Goal: Find specific page/section: Find specific page/section

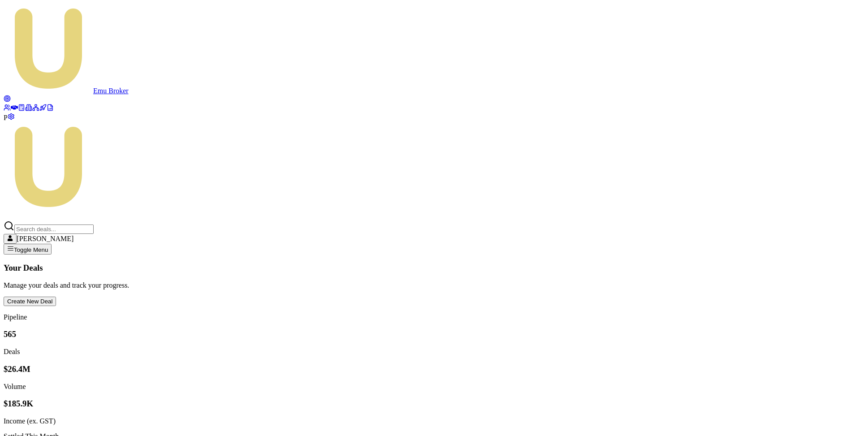
click at [9, 97] on circle at bounding box center [7, 99] width 4 height 4
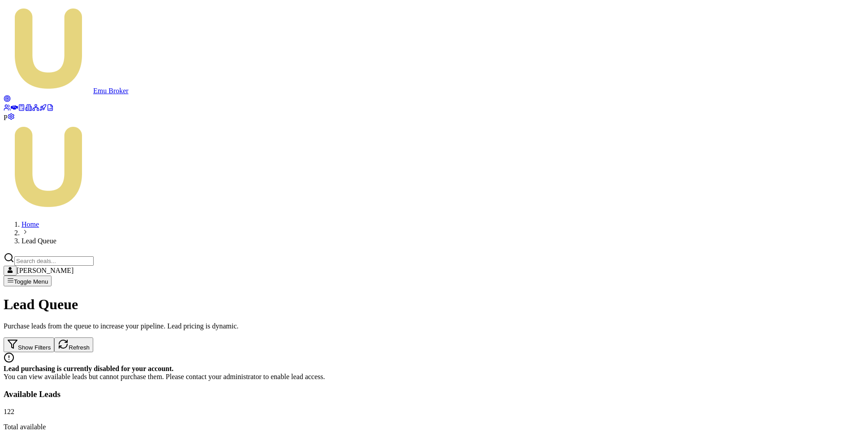
click at [11, 104] on icon at bounding box center [7, 107] width 7 height 7
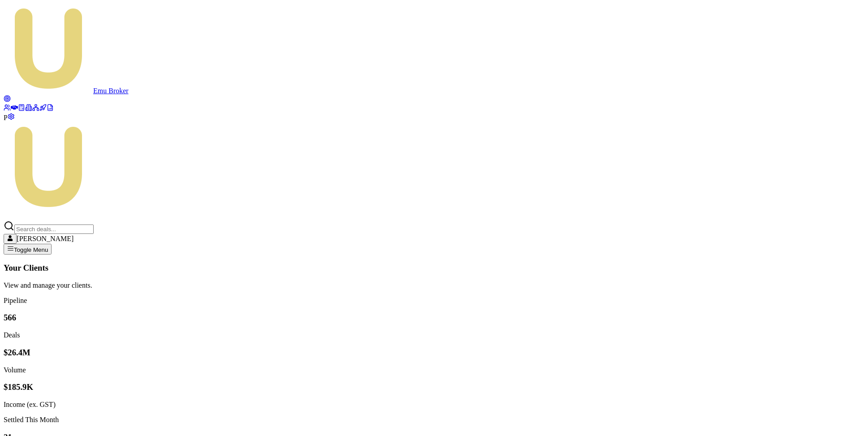
click at [9, 97] on circle at bounding box center [7, 99] width 4 height 4
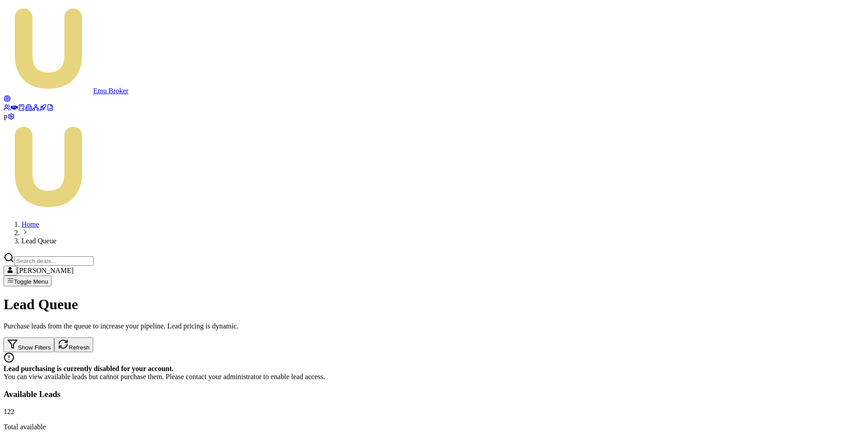
copy div "[PERSON_NAME]"
click at [94, 256] on input "Search deals" at bounding box center [53, 260] width 79 height 9
paste input "[PERSON_NAME]"
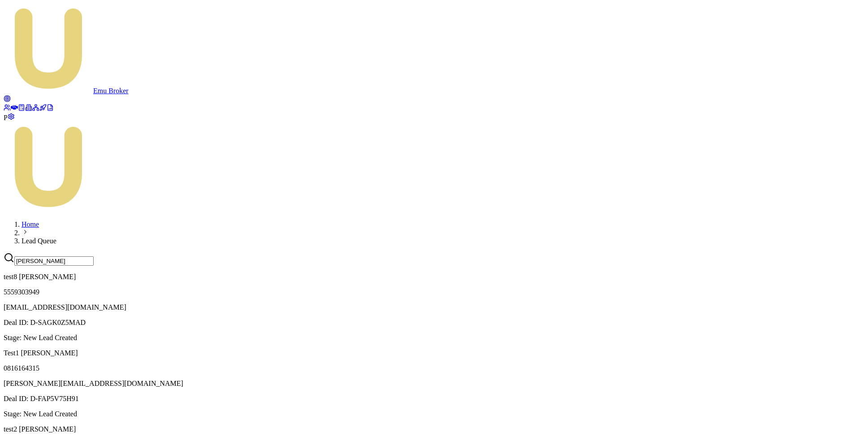
type input "[PERSON_NAME]"
click at [665, 288] on p "5559303949" at bounding box center [429, 292] width 851 height 8
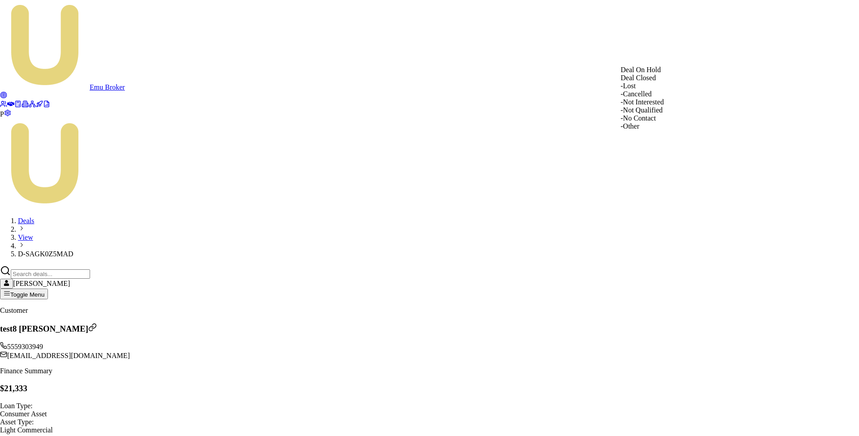
click at [651, 130] on div "- Other" at bounding box center [641, 126] width 43 height 8
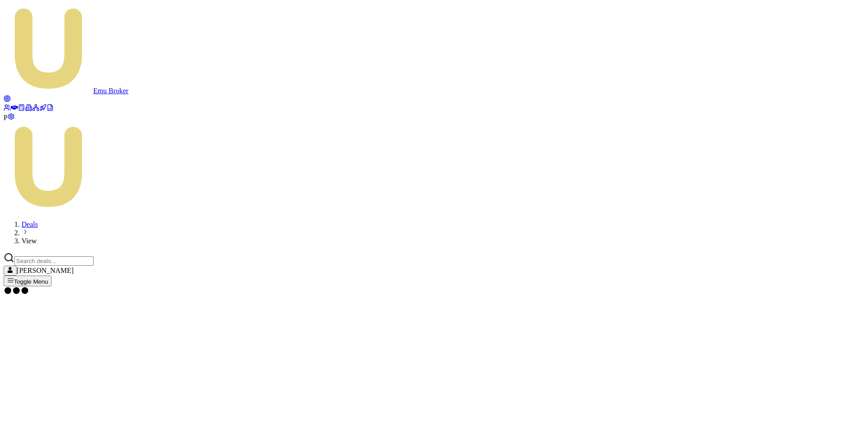
click at [94, 256] on input "Search deals" at bounding box center [53, 260] width 79 height 9
paste input "[PERSON_NAME]"
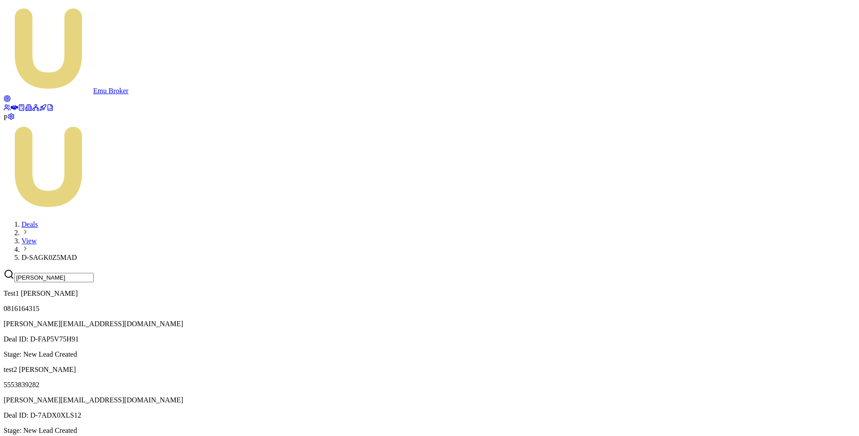
type input "[PERSON_NAME]"
click at [681, 320] on p "[PERSON_NAME][EMAIL_ADDRESS][DOMAIN_NAME]" at bounding box center [429, 324] width 851 height 8
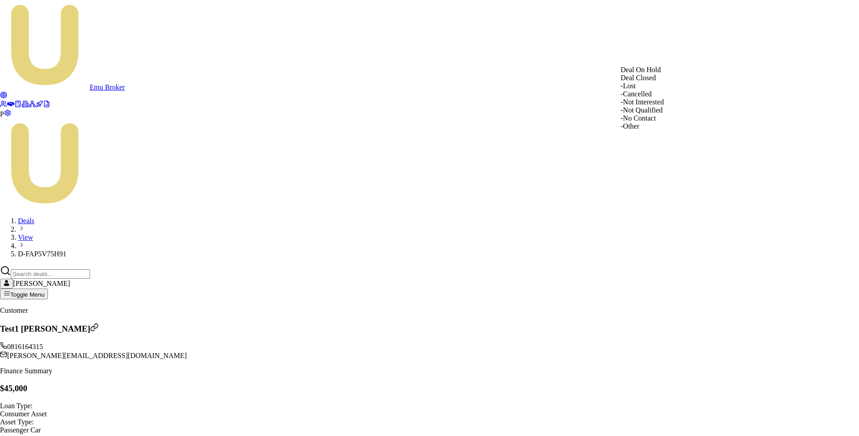
click at [653, 130] on div "- Other" at bounding box center [641, 126] width 43 height 8
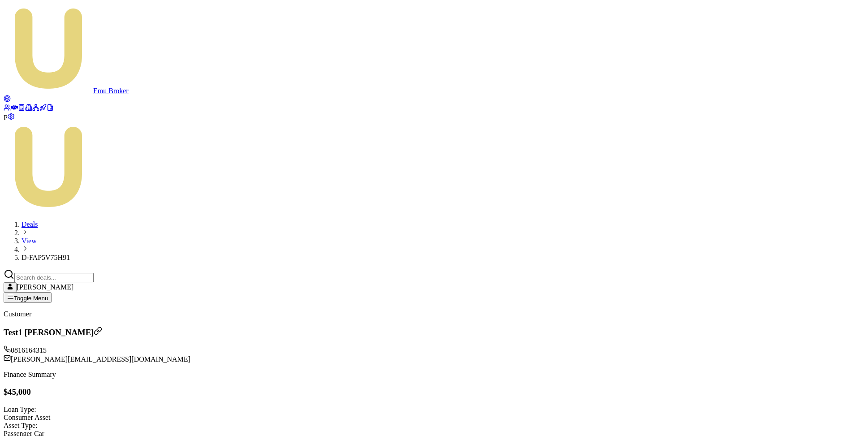
click at [94, 273] on input "Search deals" at bounding box center [53, 277] width 79 height 9
paste input "[PERSON_NAME]"
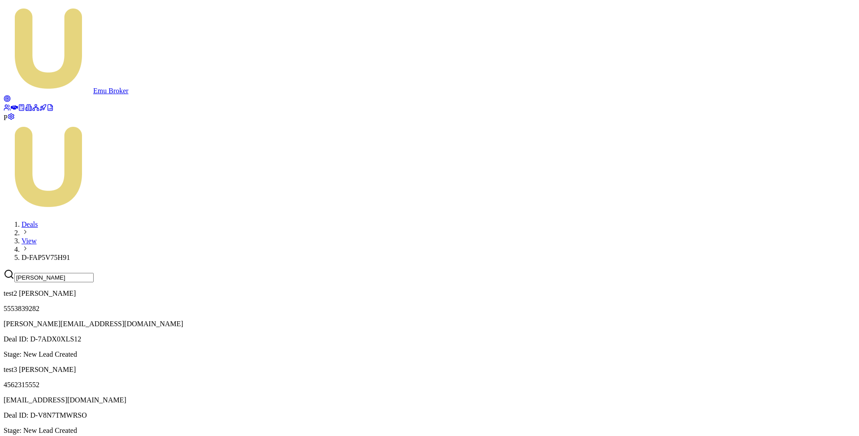
type input "[PERSON_NAME]"
click at [682, 320] on p "[PERSON_NAME][EMAIL_ADDRESS][DOMAIN_NAME]" at bounding box center [429, 324] width 851 height 8
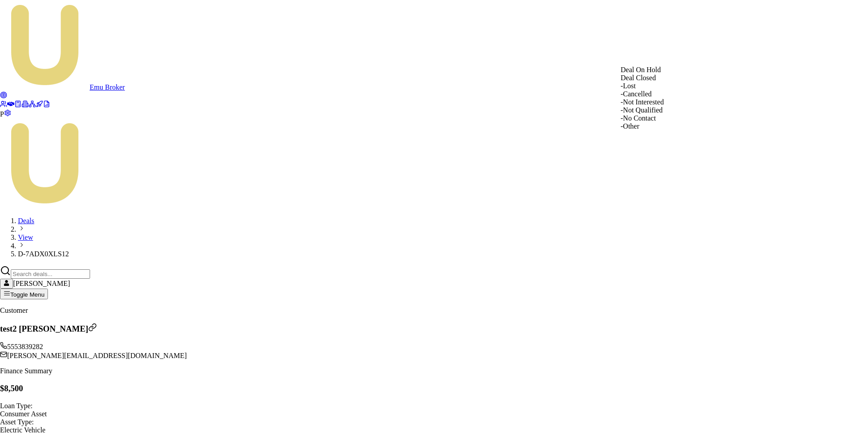
click at [659, 130] on div "- Other" at bounding box center [641, 126] width 43 height 8
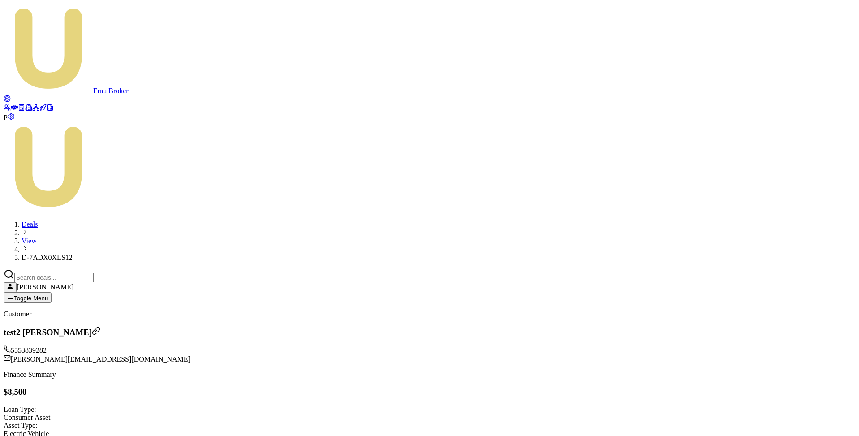
click at [94, 273] on input "Search deals" at bounding box center [53, 277] width 79 height 9
paste input "[PERSON_NAME]"
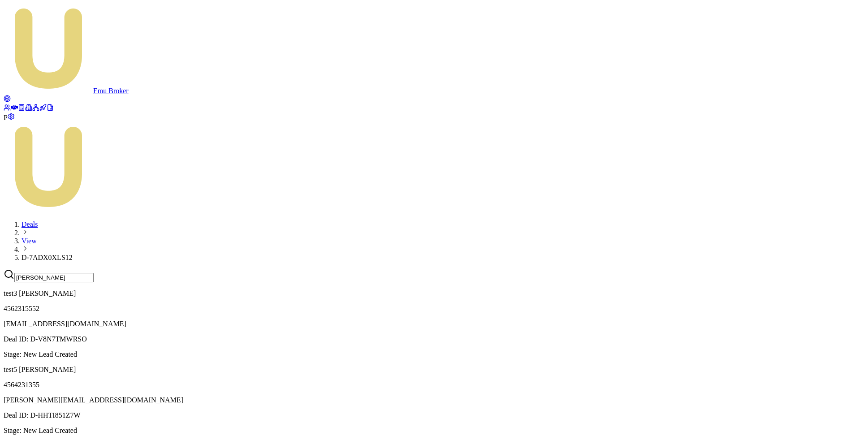
type input "Satwik"
click at [692, 305] on p "4562315552" at bounding box center [429, 309] width 851 height 8
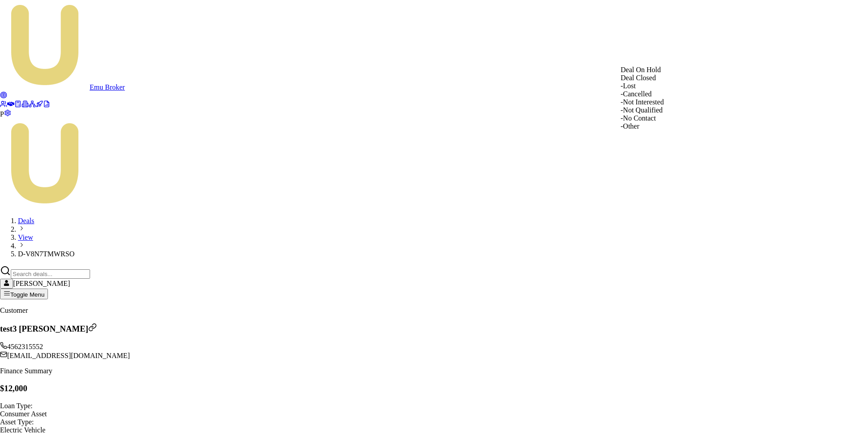
click at [653, 130] on div "- Other" at bounding box center [641, 126] width 43 height 8
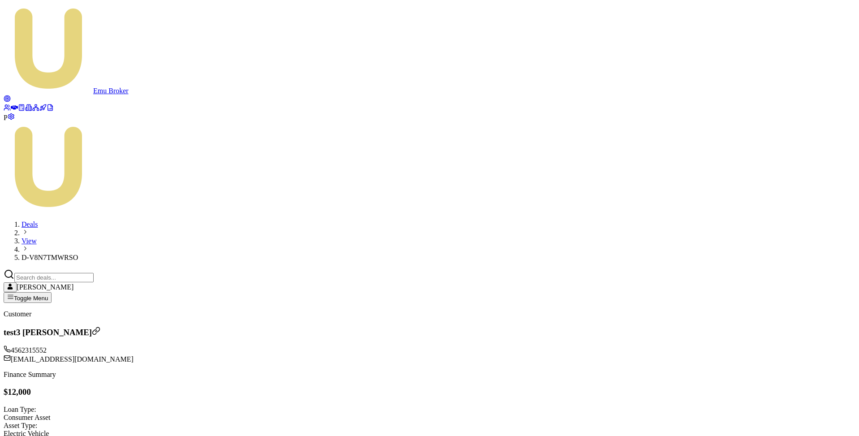
click at [94, 273] on input "Search deals" at bounding box center [53, 277] width 79 height 9
paste input "[PERSON_NAME]"
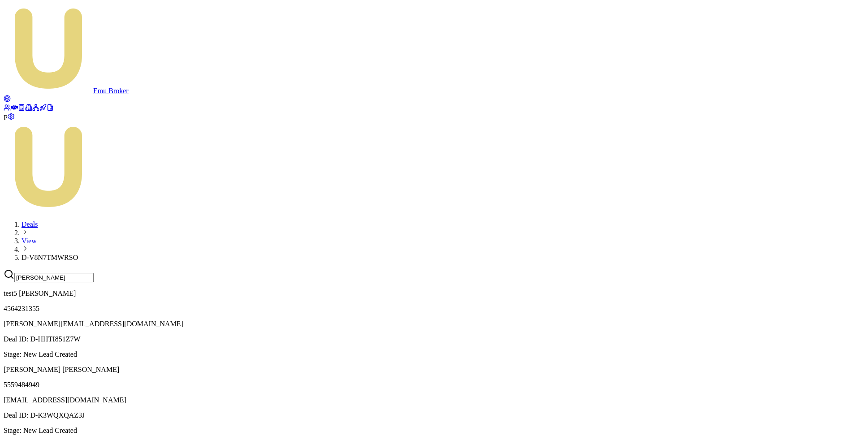
type input "[PERSON_NAME]"
click at [696, 320] on p "[PERSON_NAME][EMAIL_ADDRESS][DOMAIN_NAME]" at bounding box center [429, 324] width 851 height 8
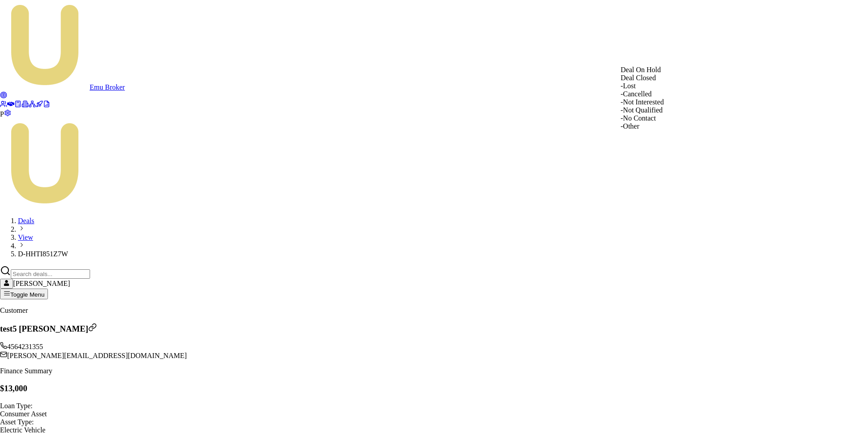
click at [658, 130] on div "- Other" at bounding box center [641, 126] width 43 height 8
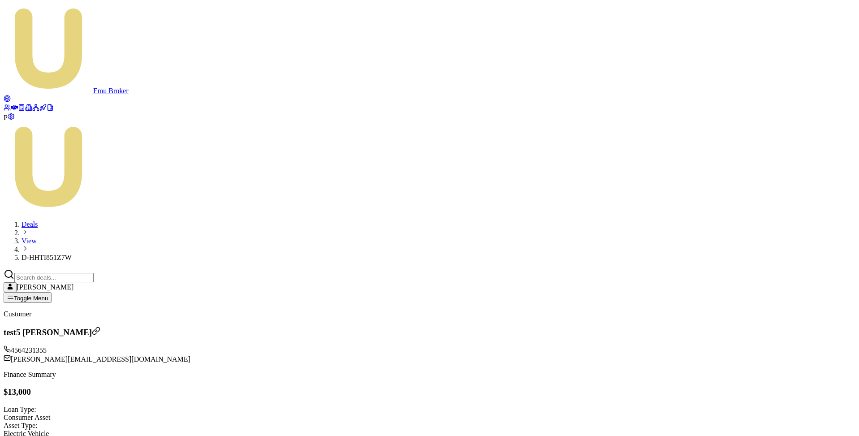
click at [94, 273] on input "Search deals" at bounding box center [53, 277] width 79 height 9
paste input "[PERSON_NAME]"
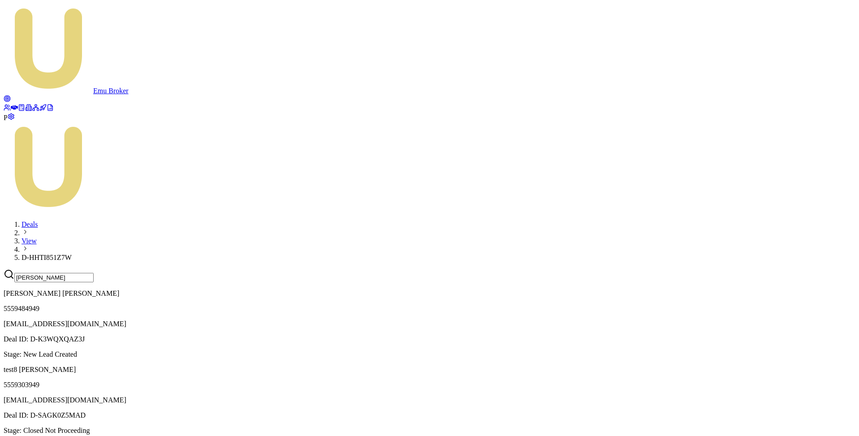
type input "[PERSON_NAME]"
click at [701, 305] on p "5559484949" at bounding box center [429, 309] width 851 height 8
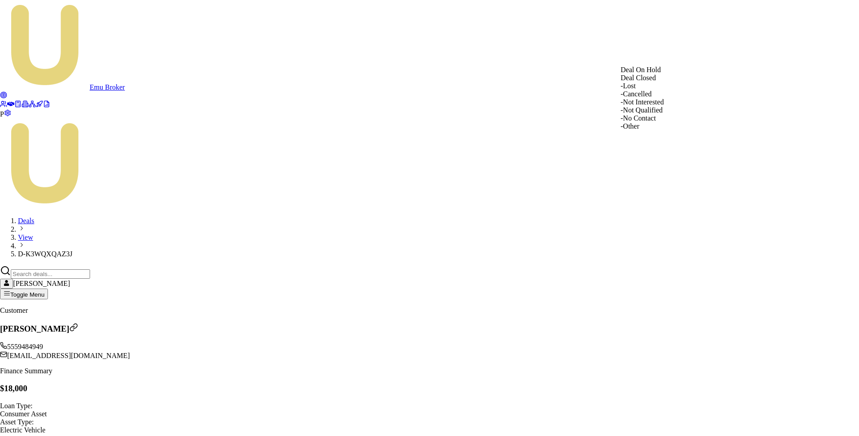
click at [657, 130] on div "- Other" at bounding box center [641, 126] width 43 height 8
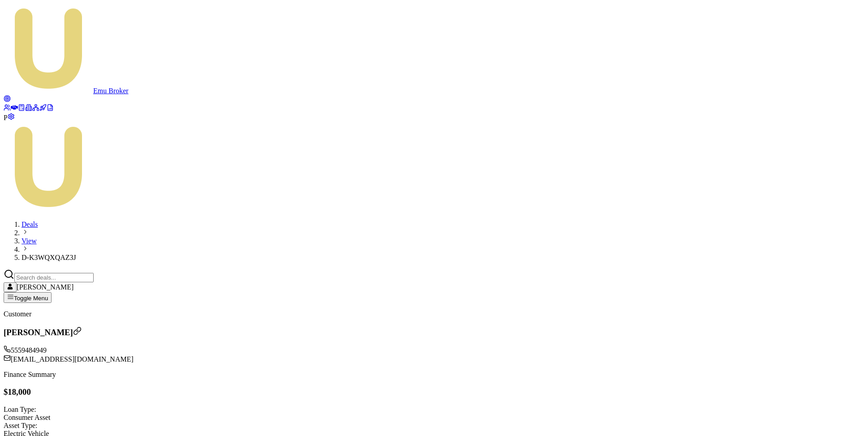
click at [94, 273] on input "Search deals" at bounding box center [53, 277] width 79 height 9
paste input "Satwik"
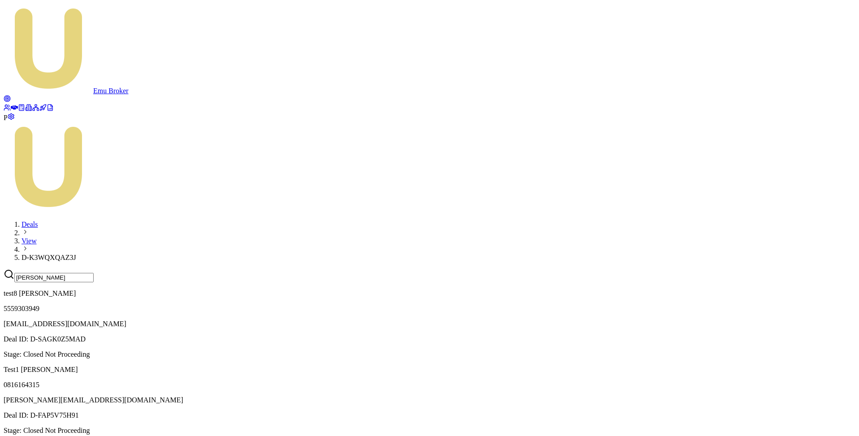
type input "Satwik"
click at [691, 320] on p "satwikchavda+3ssdsd@gmail.com" at bounding box center [429, 324] width 851 height 8
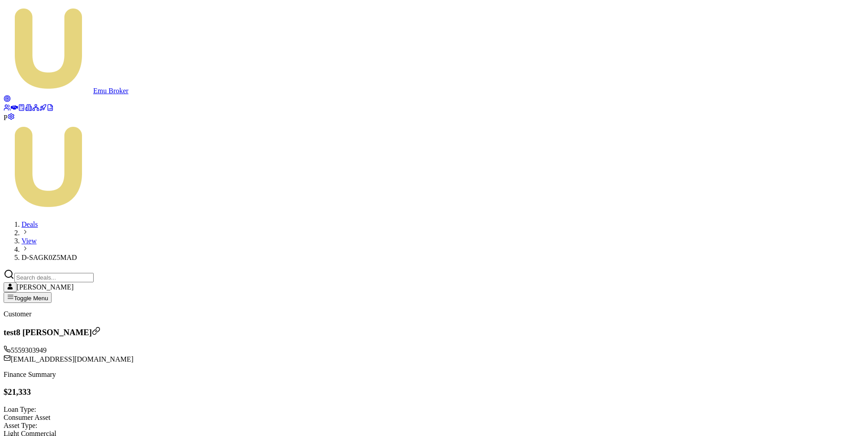
click at [94, 273] on input "Search deals" at bounding box center [53, 277] width 79 height 9
paste input "Satwik"
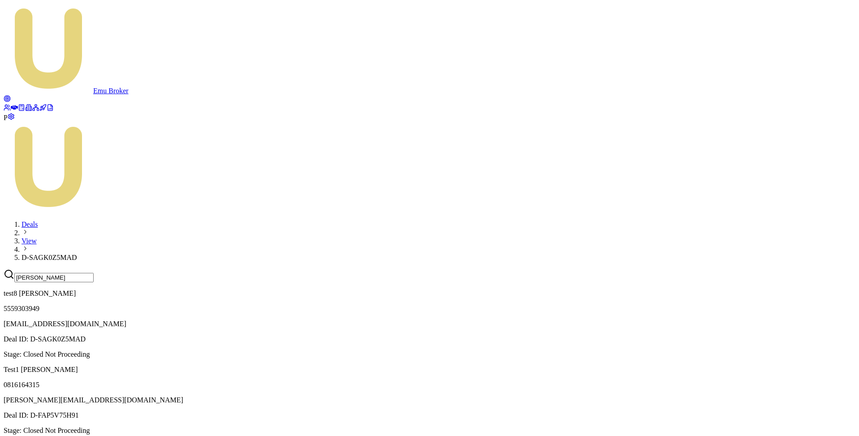
scroll to position [341, 0]
type input "Satwik"
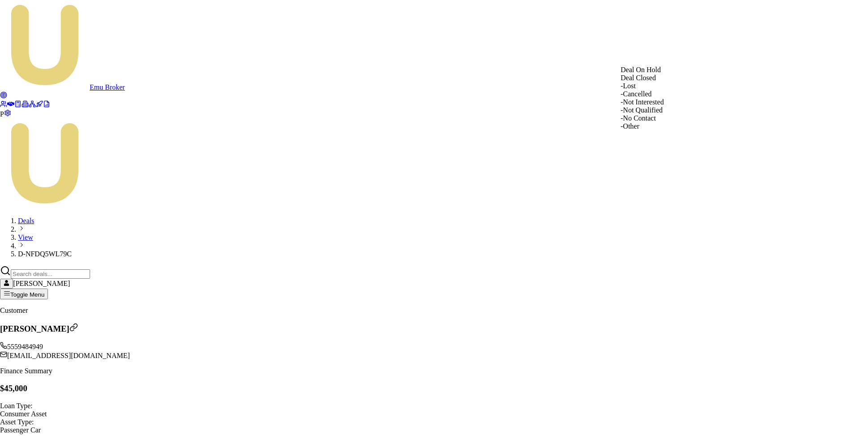
click at [657, 130] on div "- Other" at bounding box center [641, 126] width 43 height 8
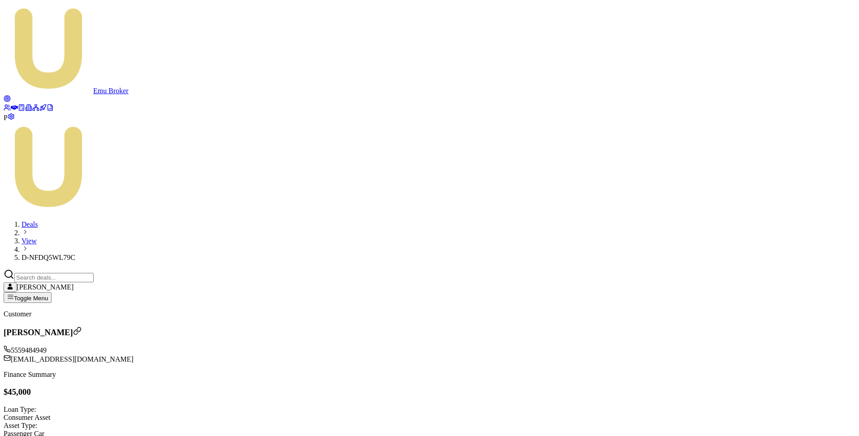
click at [94, 273] on input "Search deals" at bounding box center [53, 277] width 79 height 9
paste input "[PERSON_NAME]"
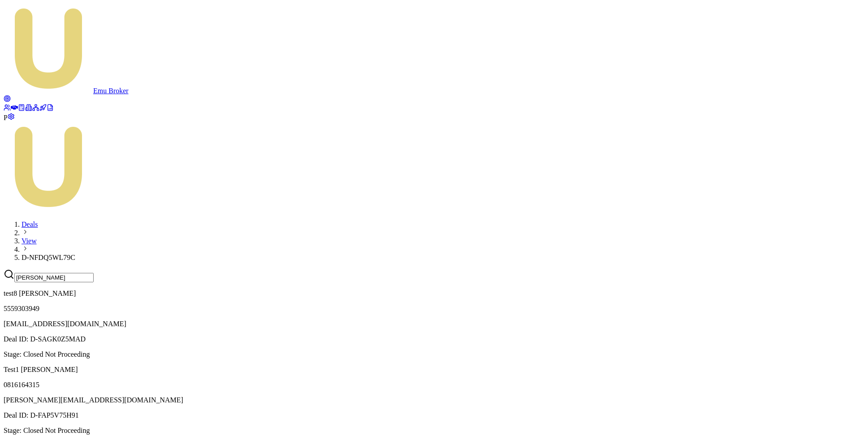
scroll to position [338, 0]
type input "[PERSON_NAME]"
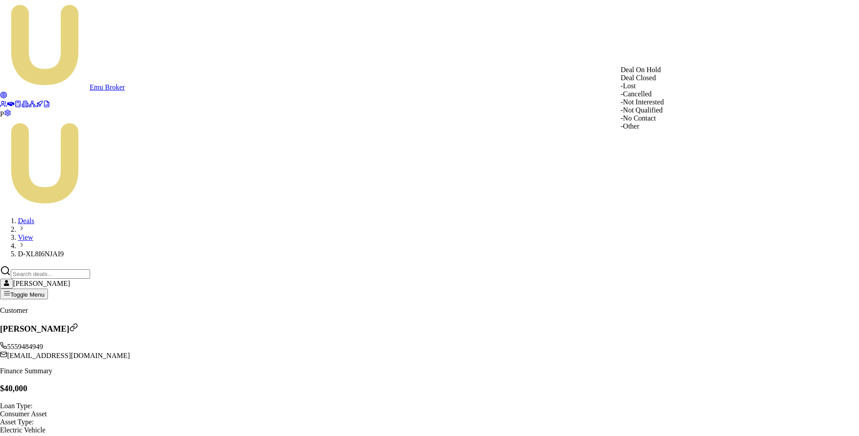
click at [662, 130] on div "- Other" at bounding box center [641, 126] width 43 height 8
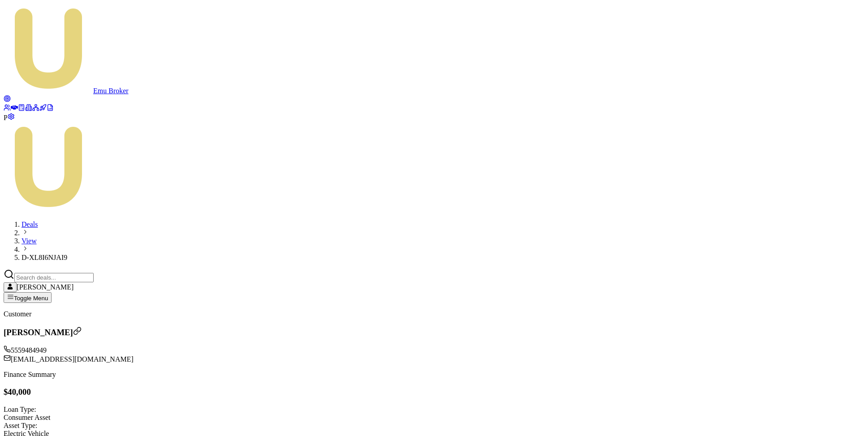
click at [94, 273] on input "Search deals" at bounding box center [53, 277] width 79 height 9
paste input "[PERSON_NAME]"
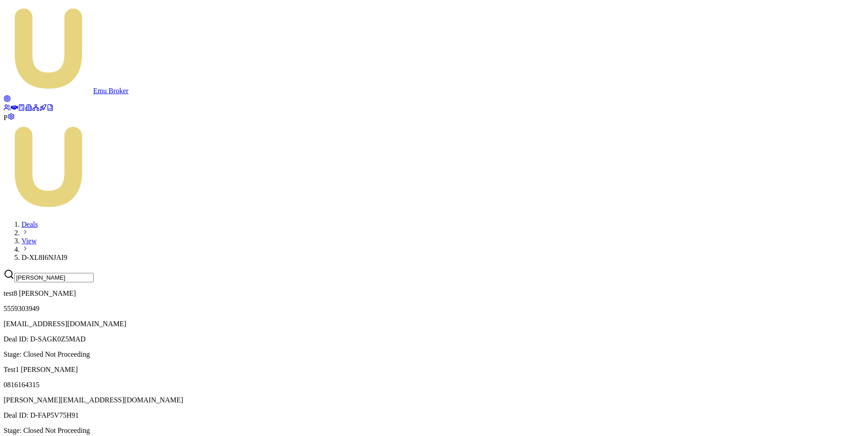
scroll to position [417, 0]
type input "[PERSON_NAME]"
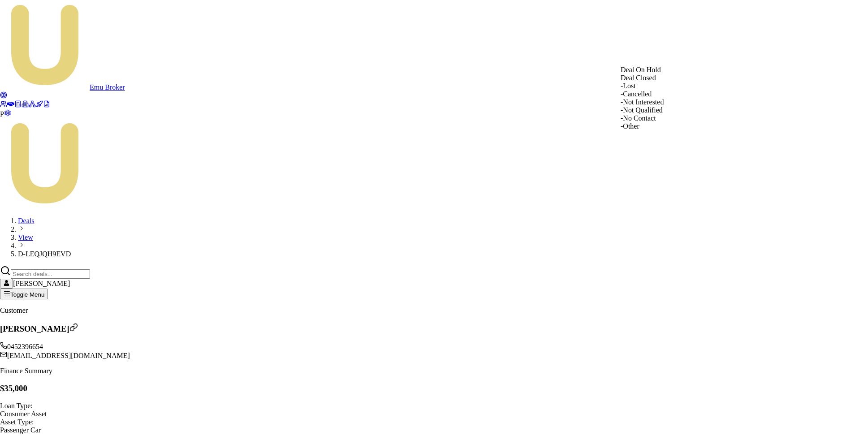
click at [658, 130] on div "- Other" at bounding box center [641, 126] width 43 height 8
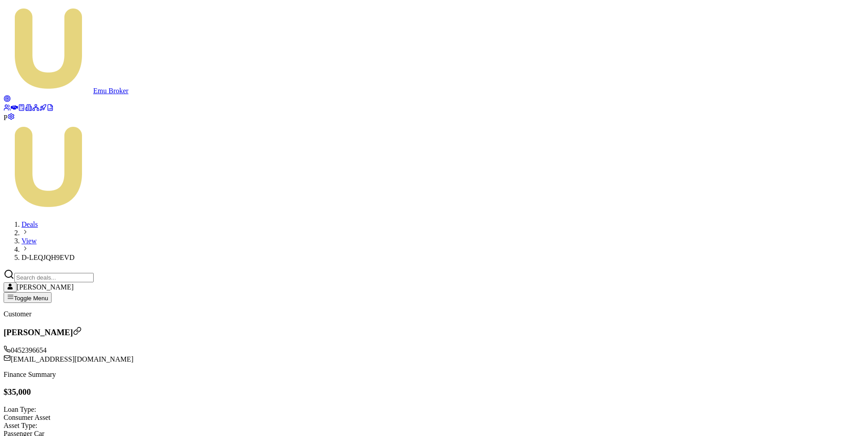
click at [94, 273] on input "Search deals" at bounding box center [53, 277] width 79 height 9
paste input "[PERSON_NAME]"
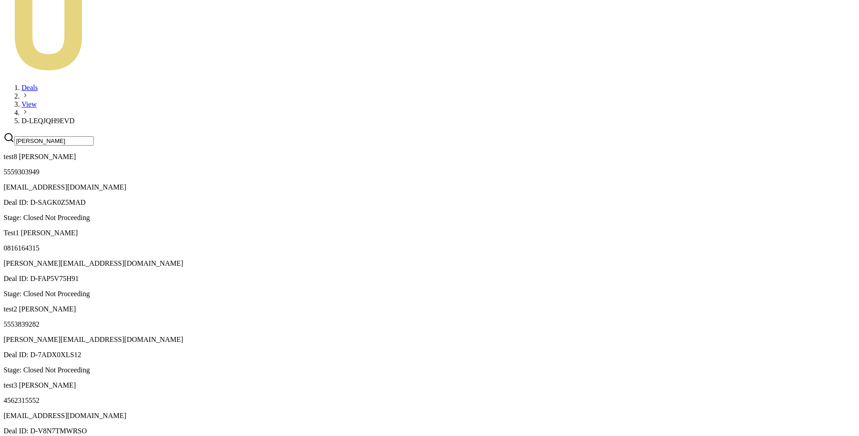
scroll to position [138, 0]
type input "[PERSON_NAME]"
drag, startPoint x: 151, startPoint y: 163, endPoint x: 57, endPoint y: 80, distance: 125.1
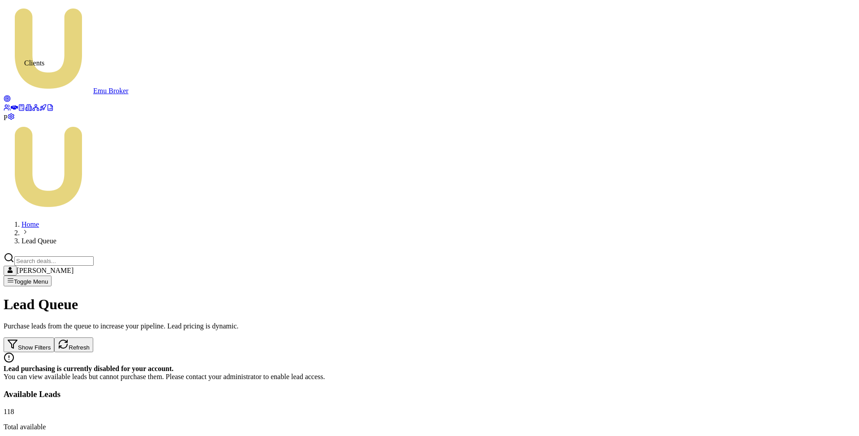
click at [11, 104] on icon at bounding box center [7, 107] width 7 height 7
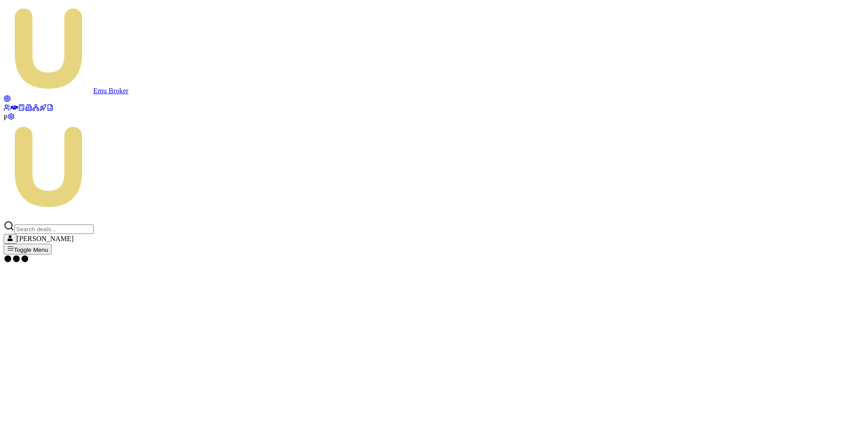
click at [11, 105] on icon at bounding box center [14, 107] width 7 height 4
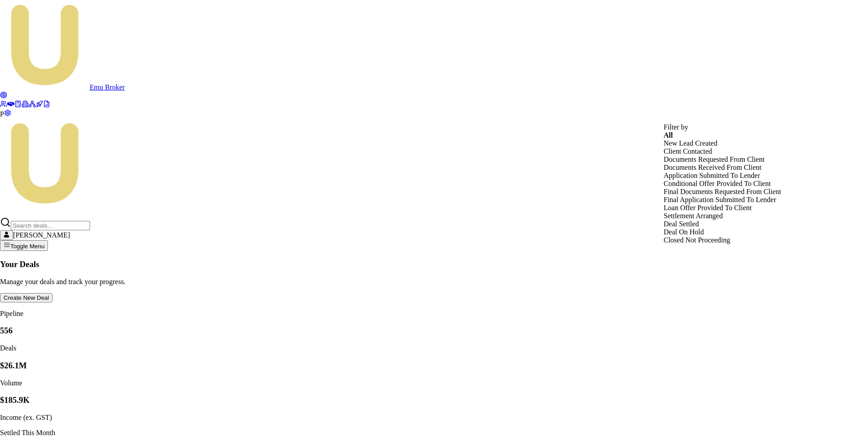
click at [773, 113] on html "Emu Broker P Matt Leeburn Toggle Menu Your Deals Manage your deals and track yo…" at bounding box center [429, 369] width 859 height 738
click at [698, 147] on div "New Lead Created" at bounding box center [721, 143] width 117 height 8
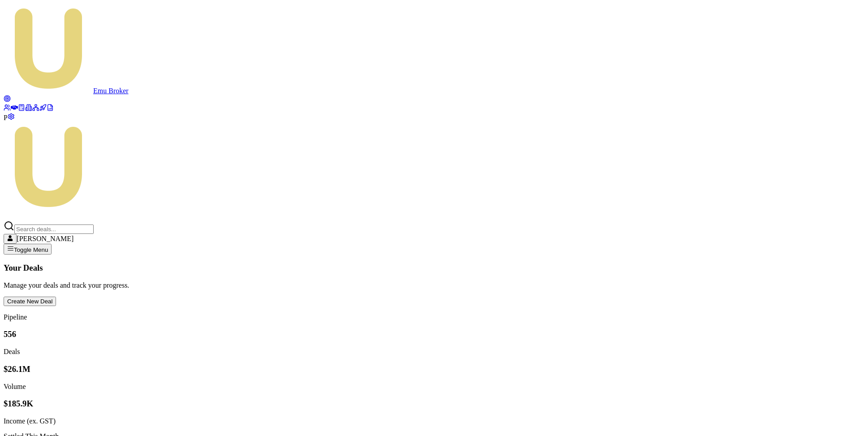
click at [94, 224] on input "Search deals" at bounding box center [53, 228] width 79 height 9
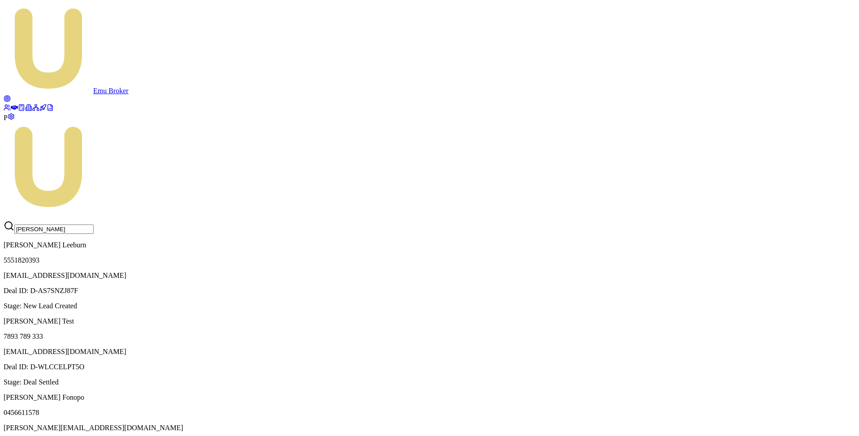
type input "matt leeburn"
click at [700, 256] on p "5551820393" at bounding box center [429, 260] width 851 height 8
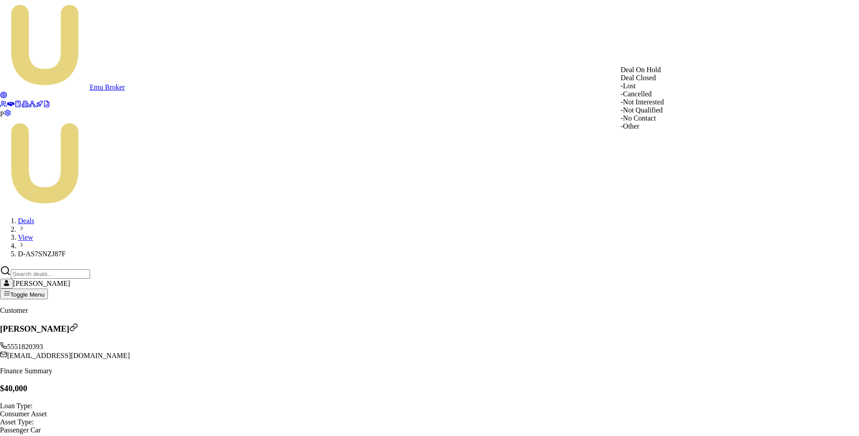
click at [656, 130] on div "- Other" at bounding box center [641, 126] width 43 height 8
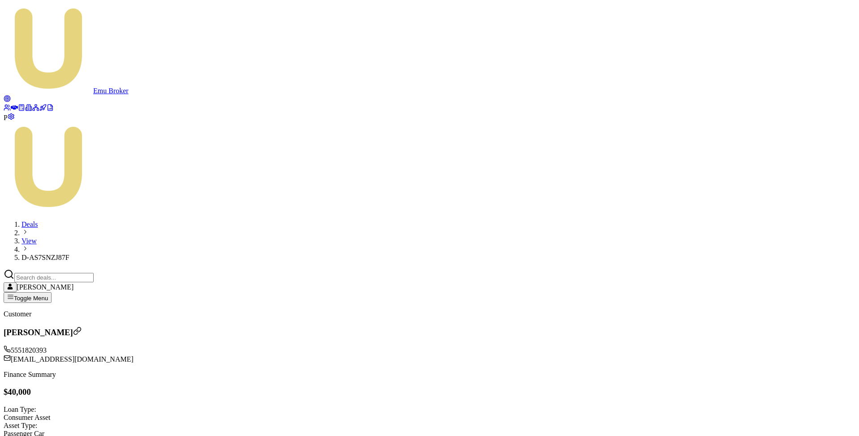
click at [8, 95] on icon at bounding box center [7, 98] width 7 height 7
